Goal: Check status: Check status

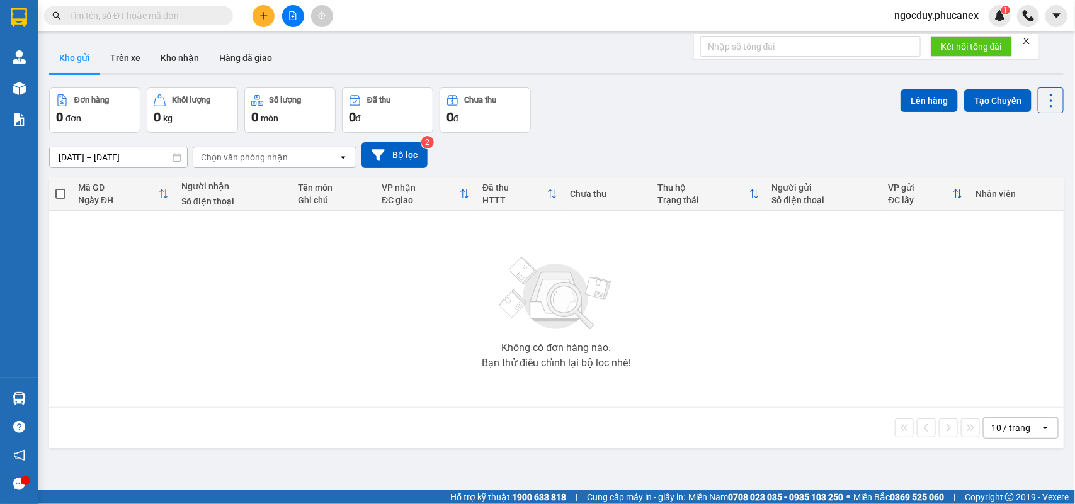
click at [288, 14] on icon "file-add" at bounding box center [292, 15] width 9 height 9
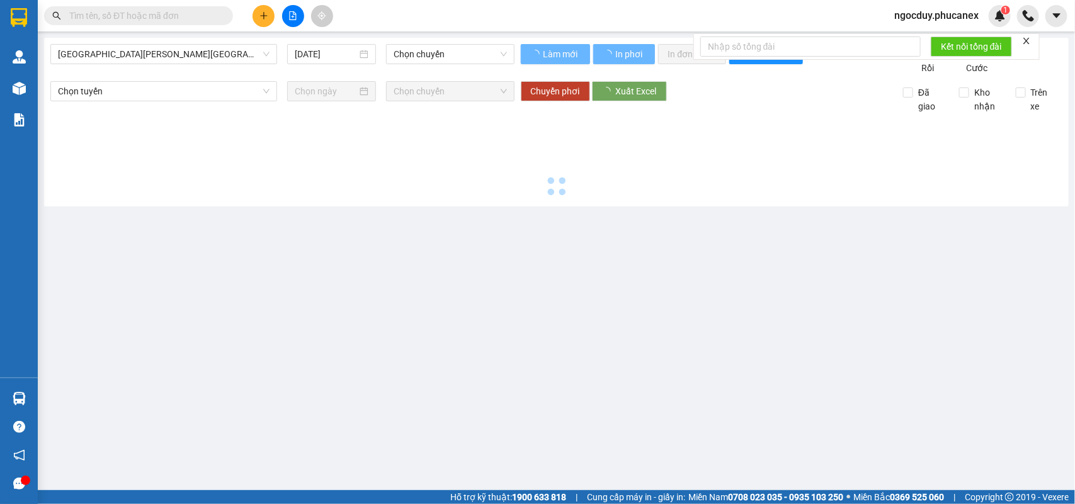
type input "[DATE]"
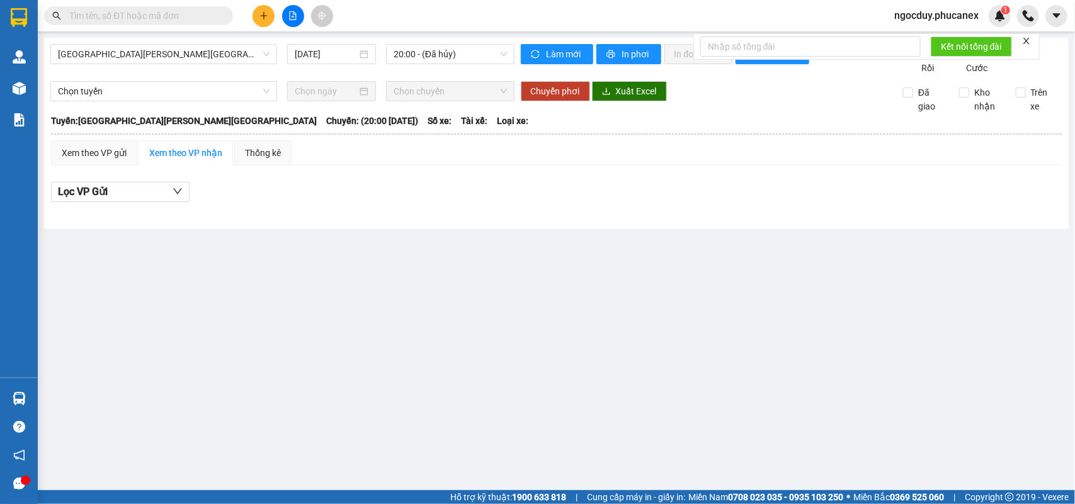
click at [767, 274] on main "[GEOGRAPHIC_DATA][PERSON_NAME][GEOGRAPHIC_DATA] [DATE] 20:00 - ([GEOGRAPHIC_DAT…" at bounding box center [537, 245] width 1075 height 490
click at [211, 55] on span "[GEOGRAPHIC_DATA][PERSON_NAME][GEOGRAPHIC_DATA]" at bounding box center [164, 54] width 212 height 19
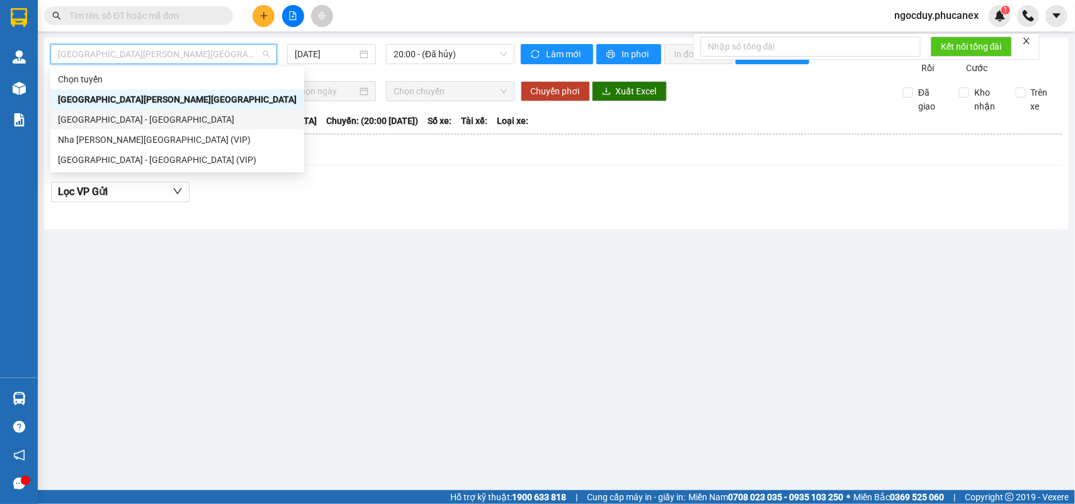
click at [113, 113] on div "[GEOGRAPHIC_DATA] - [GEOGRAPHIC_DATA]" at bounding box center [177, 120] width 239 height 14
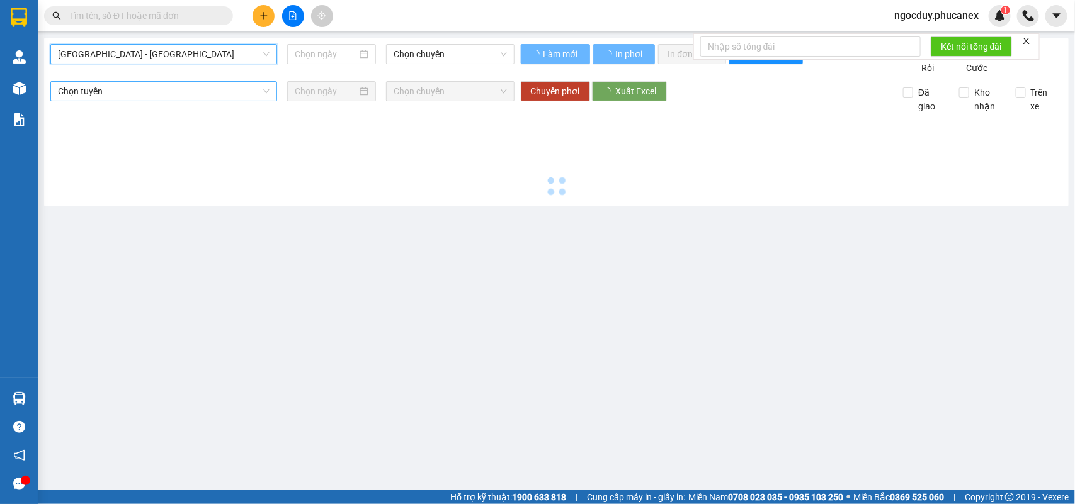
type input "[DATE]"
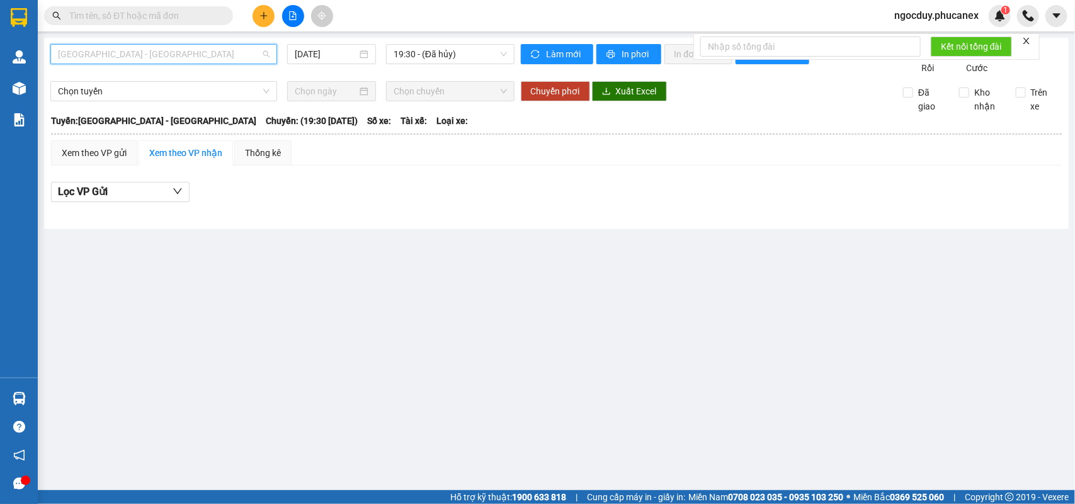
click at [196, 58] on span "[GEOGRAPHIC_DATA] - [GEOGRAPHIC_DATA]" at bounding box center [164, 54] width 212 height 19
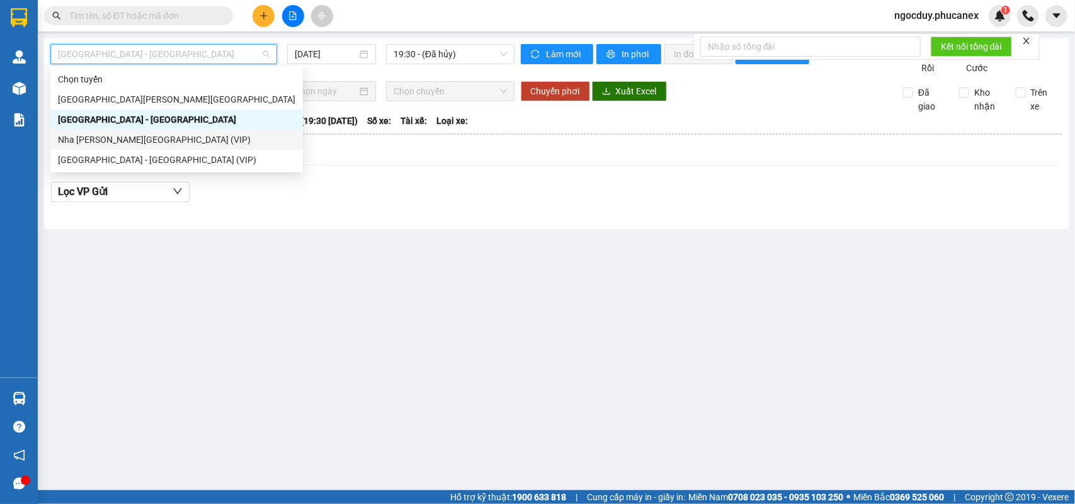
click at [170, 133] on div "Nha [PERSON_NAME][GEOGRAPHIC_DATA] (VIP)" at bounding box center [176, 140] width 237 height 14
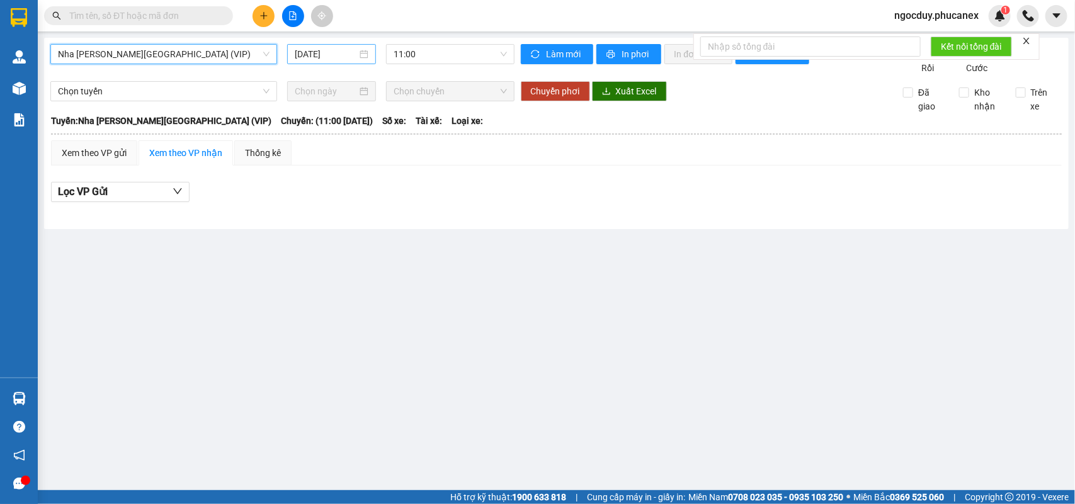
click at [359, 64] on div "[DATE]" at bounding box center [331, 54] width 89 height 20
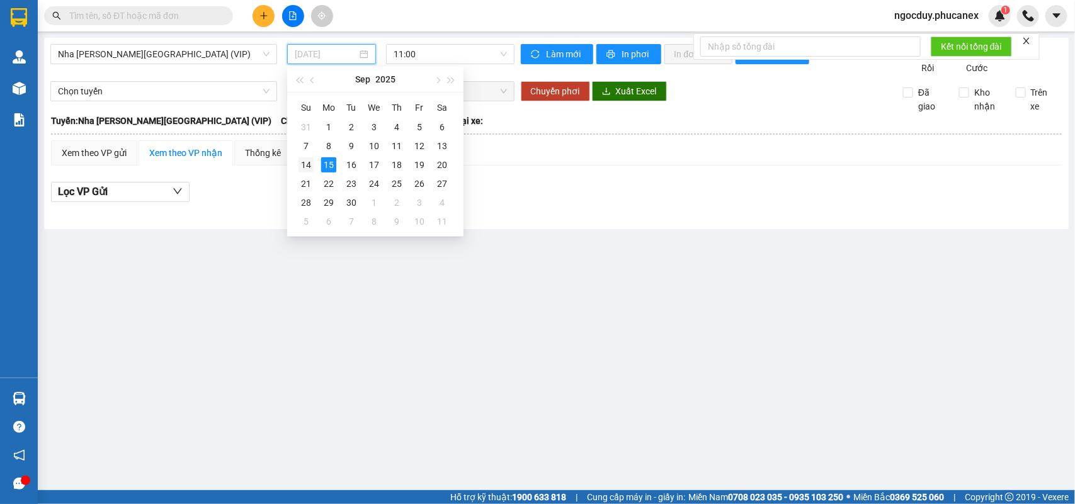
click at [305, 165] on div "14" at bounding box center [305, 164] width 15 height 15
type input "[DATE]"
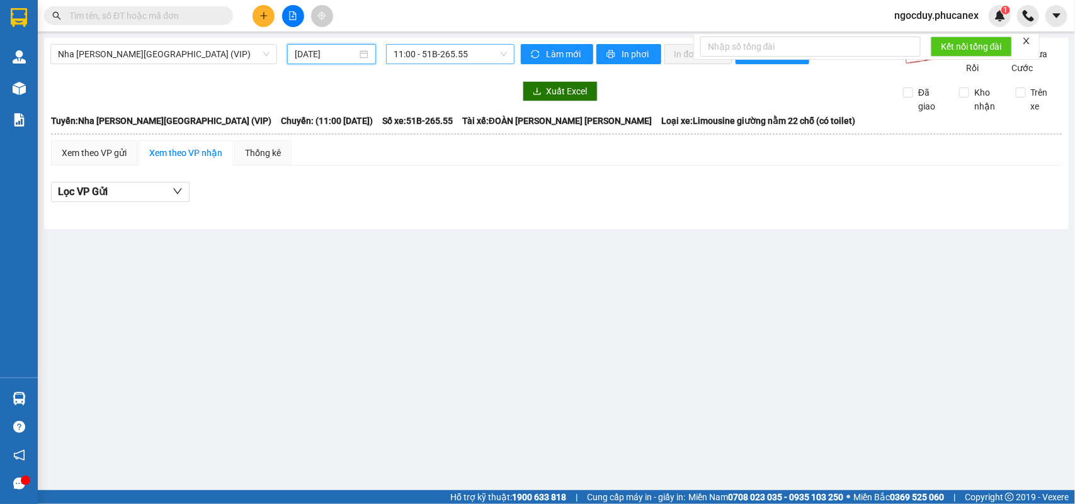
click at [458, 58] on span "11:00 - 51B-265.55" at bounding box center [449, 54] width 113 height 19
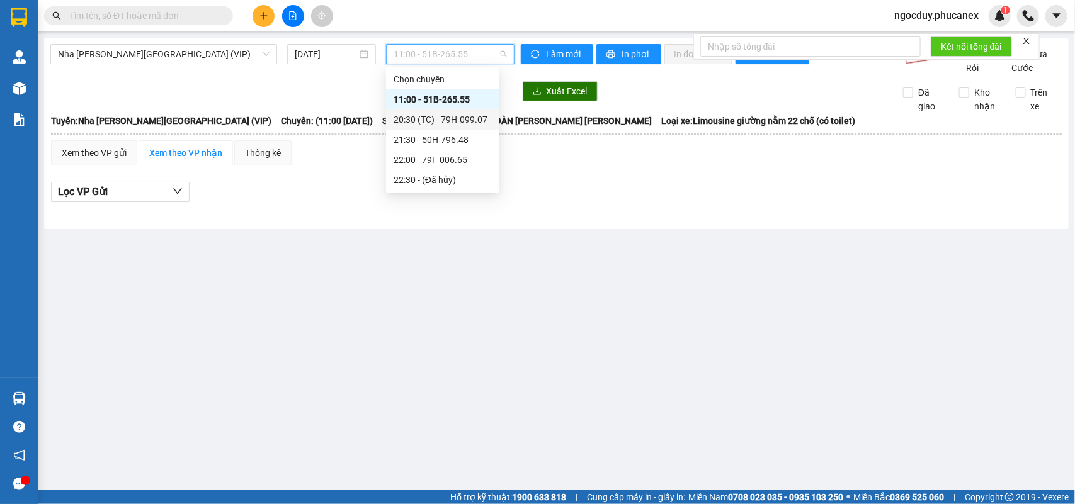
click at [443, 118] on div "20:30 (TC) - 79H-099.07" at bounding box center [442, 120] width 98 height 14
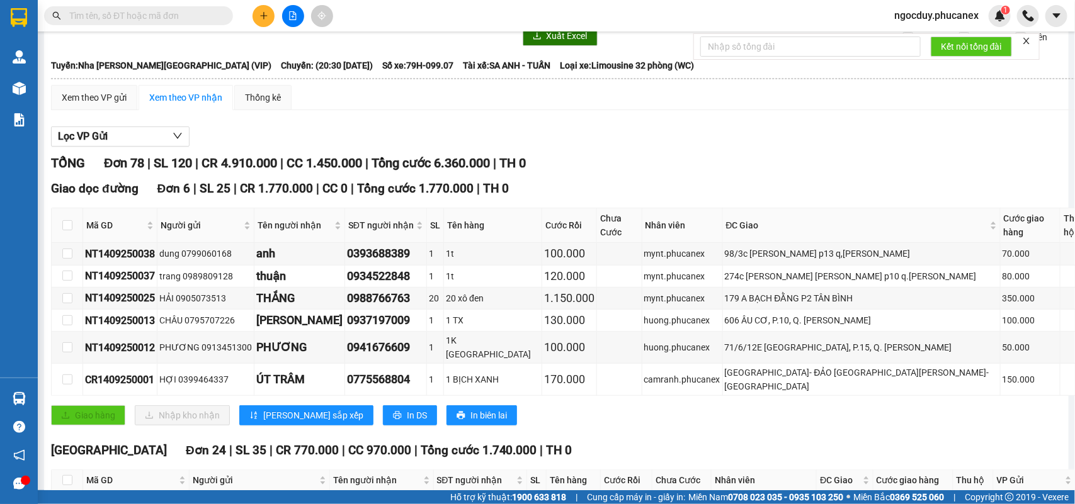
scroll to position [79, 0]
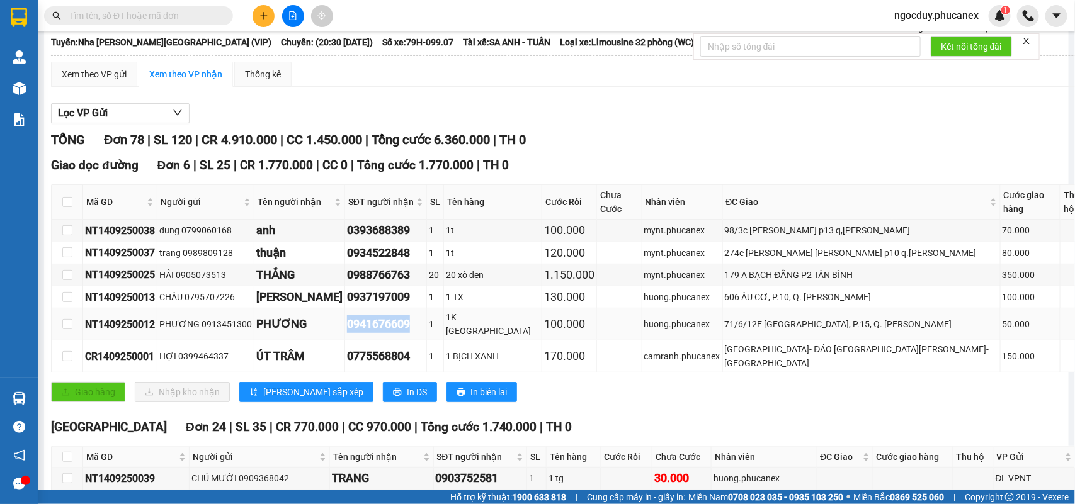
drag, startPoint x: 330, startPoint y: 337, endPoint x: 398, endPoint y: 343, distance: 68.2
click at [398, 341] on td "0941676609" at bounding box center [386, 324] width 82 height 32
